Goal: Task Accomplishment & Management: Manage account settings

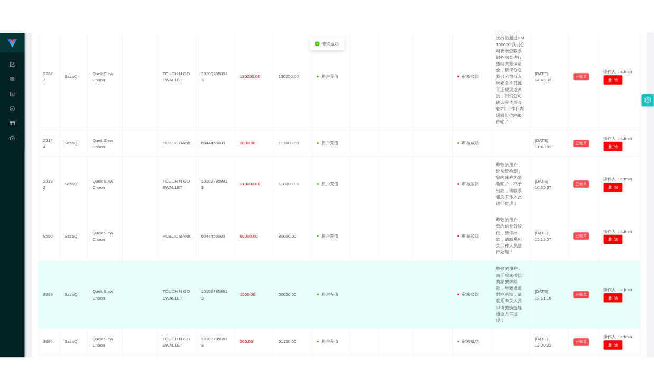
scroll to position [411, 0]
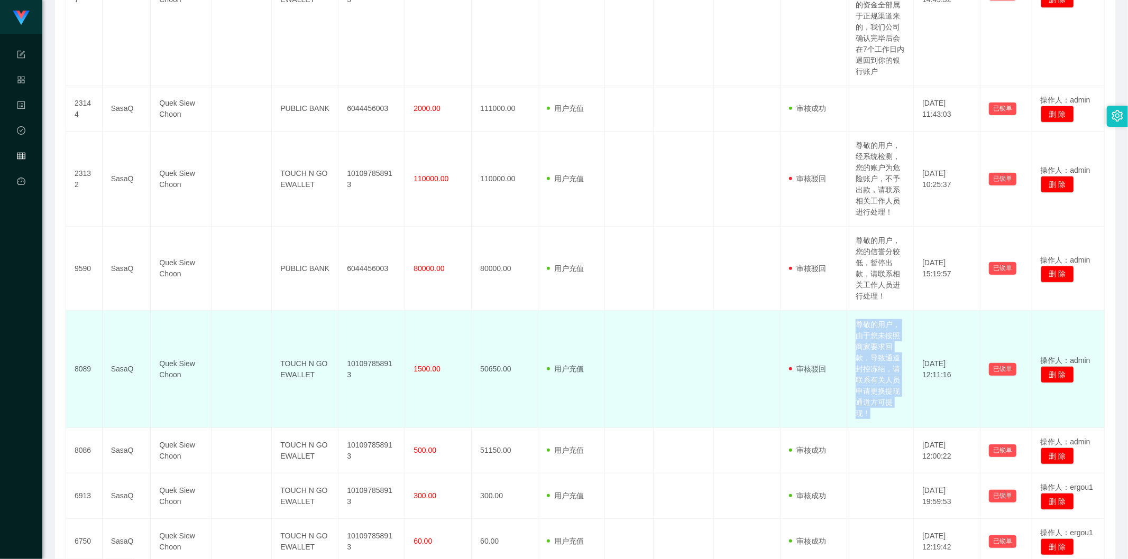
drag, startPoint x: 853, startPoint y: 324, endPoint x: 871, endPoint y: 413, distance: 91.6
click at [871, 413] on td "尊敬的用户，由于您未按照商家要求回款，导致通道封控冻结，请联系有关人员申请更换提现通道方可提现！" at bounding box center [880, 369] width 67 height 117
copy td "尊敬的用户，由于您未按照商家要求回款，导致通道封控冻结，请联系有关人员申请更换提现通道方可提现！"
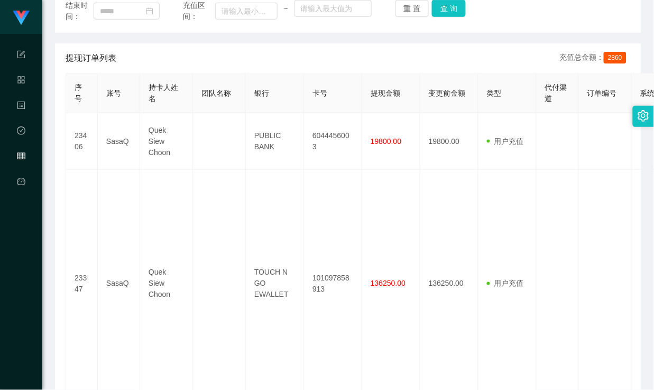
scroll to position [0, 0]
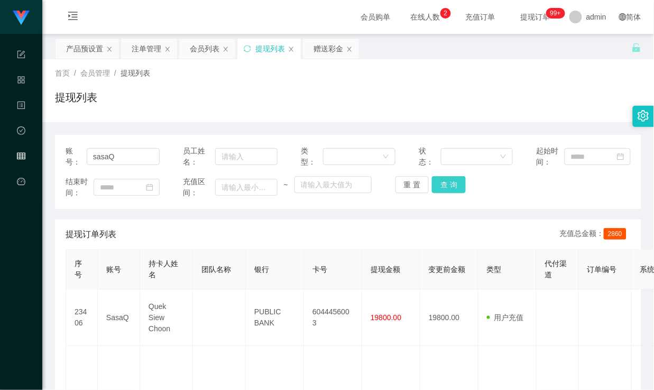
click at [449, 187] on button "查 询" at bounding box center [449, 184] width 34 height 17
drag, startPoint x: 138, startPoint y: 160, endPoint x: 16, endPoint y: 155, distance: 121.7
click at [251, 115] on div "首页 / 会员管理 / 提现列表 / 提现列表" at bounding box center [348, 90] width 612 height 63
drag, startPoint x: 270, startPoint y: 104, endPoint x: 221, endPoint y: 99, distance: 48.9
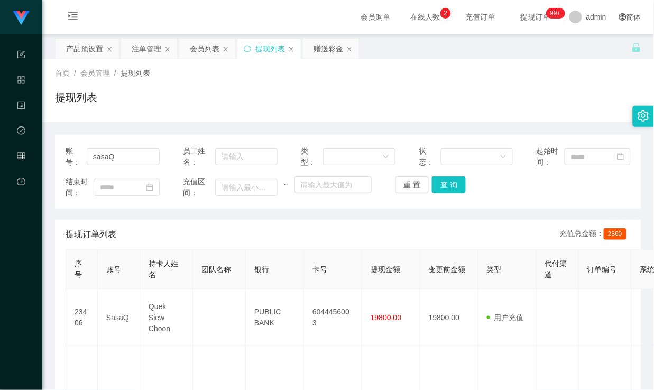
click at [270, 104] on div "提现列表" at bounding box center [348, 101] width 586 height 24
click at [79, 49] on div "产品预设置" at bounding box center [84, 49] width 37 height 20
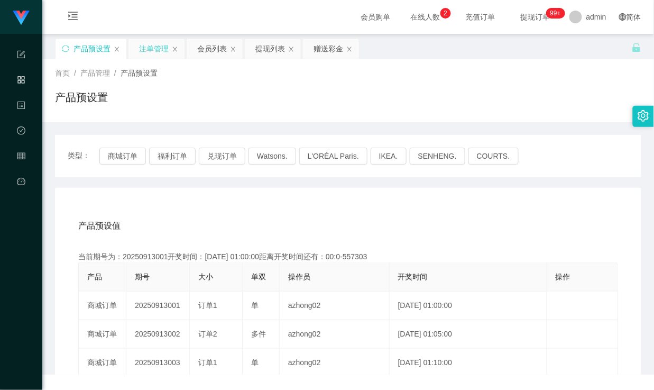
click at [139, 48] on div "注单管理" at bounding box center [154, 49] width 30 height 20
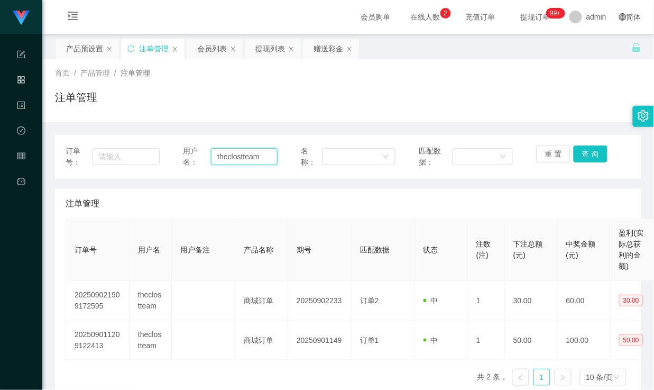
drag, startPoint x: 265, startPoint y: 156, endPoint x: 184, endPoint y: 151, distance: 81.6
click at [184, 151] on div "用户名： theclostteam" at bounding box center [230, 156] width 94 height 22
paste input "jessqq"
type input "jessqq"
click at [594, 157] on button "查 询" at bounding box center [591, 153] width 34 height 17
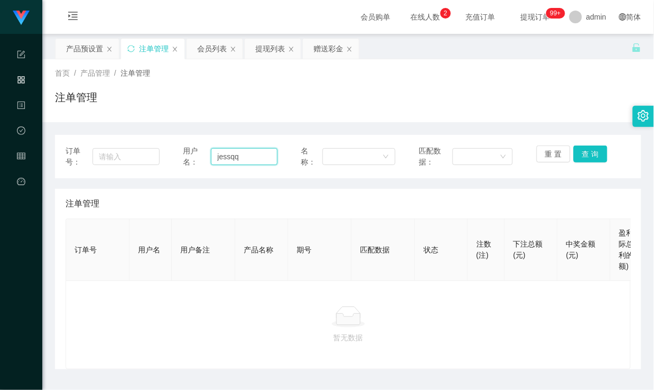
drag, startPoint x: 257, startPoint y: 157, endPoint x: 162, endPoint y: 154, distance: 94.7
click at [162, 154] on div "订单号： 用户名： jessqq 名称： 匹配数据： 重 置 查 询" at bounding box center [348, 156] width 565 height 22
click at [300, 91] on div "注单管理" at bounding box center [348, 101] width 586 height 24
click at [143, 48] on div "注单管理" at bounding box center [154, 49] width 30 height 20
click at [217, 54] on div "会员列表" at bounding box center [212, 49] width 30 height 20
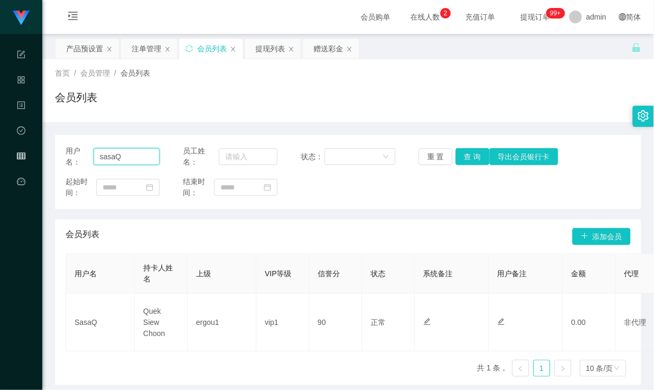
drag, startPoint x: 139, startPoint y: 152, endPoint x: 78, endPoint y: 143, distance: 61.5
click at [78, 143] on div "用户名： sasaQ 员工姓名： 状态： 重 置 查 询 导出会员银行卡 起始时间： 结束时间：" at bounding box center [348, 172] width 586 height 74
click at [328, 48] on div "赠送彩金" at bounding box center [329, 49] width 30 height 20
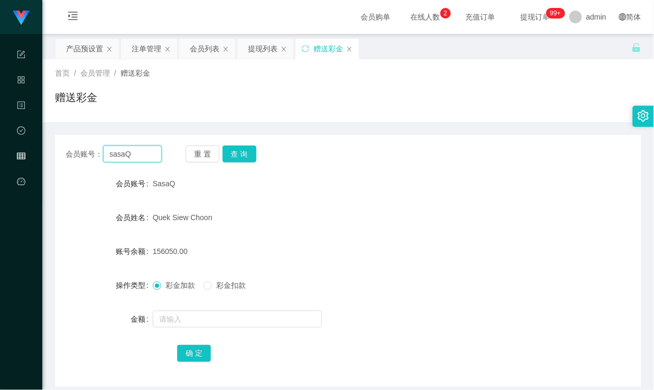
click at [74, 141] on div "会员账号： sasaQ 重 置 查 询 会员账号 SasaQ 会员姓名 Quek Siew Choon 账号余额 156050.00 操作类型 彩金加款 彩金…" at bounding box center [348, 261] width 586 height 252
paste input "jessqq"
type input "jessqq"
click at [243, 152] on button "查 询" at bounding box center [240, 153] width 34 height 17
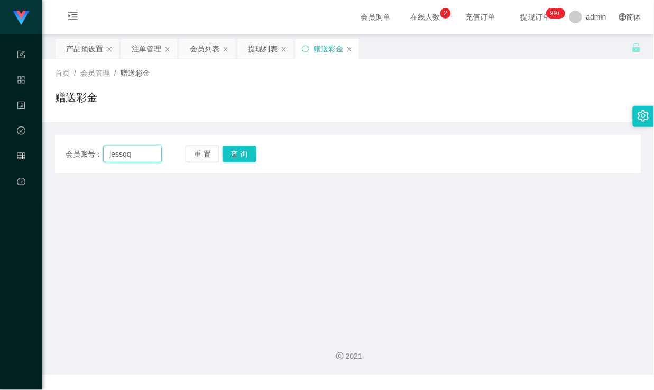
drag, startPoint x: 117, startPoint y: 154, endPoint x: 111, endPoint y: 153, distance: 6.4
click at [111, 153] on input "jessqq" at bounding box center [132, 153] width 58 height 17
click at [172, 154] on div "会员账号： [PERSON_NAME] 重 置 查 询" at bounding box center [348, 153] width 586 height 17
drag, startPoint x: 133, startPoint y: 155, endPoint x: 83, endPoint y: 151, distance: 50.4
click at [83, 151] on div "会员账号： [PERSON_NAME]" at bounding box center [114, 153] width 96 height 17
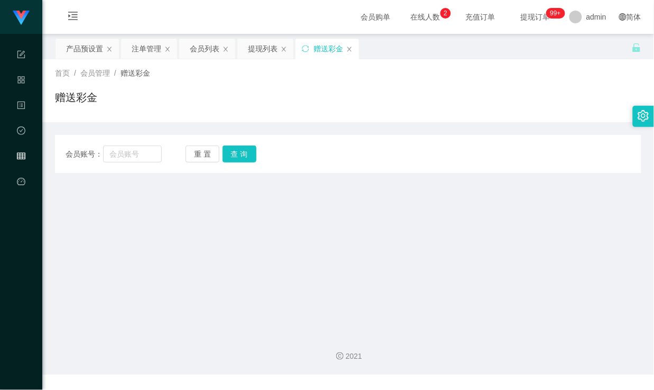
click at [229, 118] on div "首页 / 会员管理 / 赠送彩金 / 赠送彩金" at bounding box center [348, 90] width 612 height 63
